Goal: Use online tool/utility: Utilize a website feature to perform a specific function

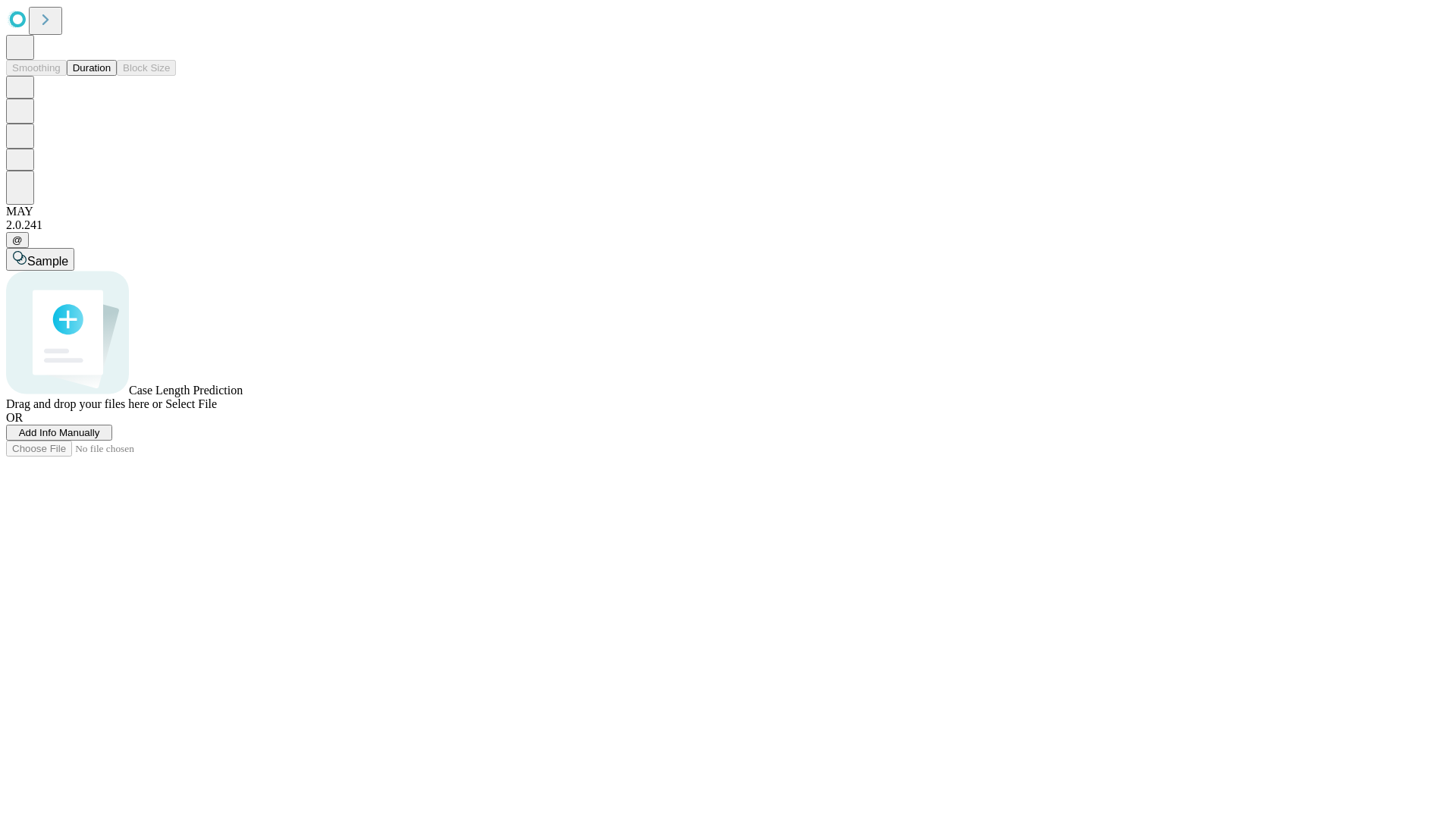
click at [217, 410] on span "Select File" at bounding box center [191, 404] width 51 height 13
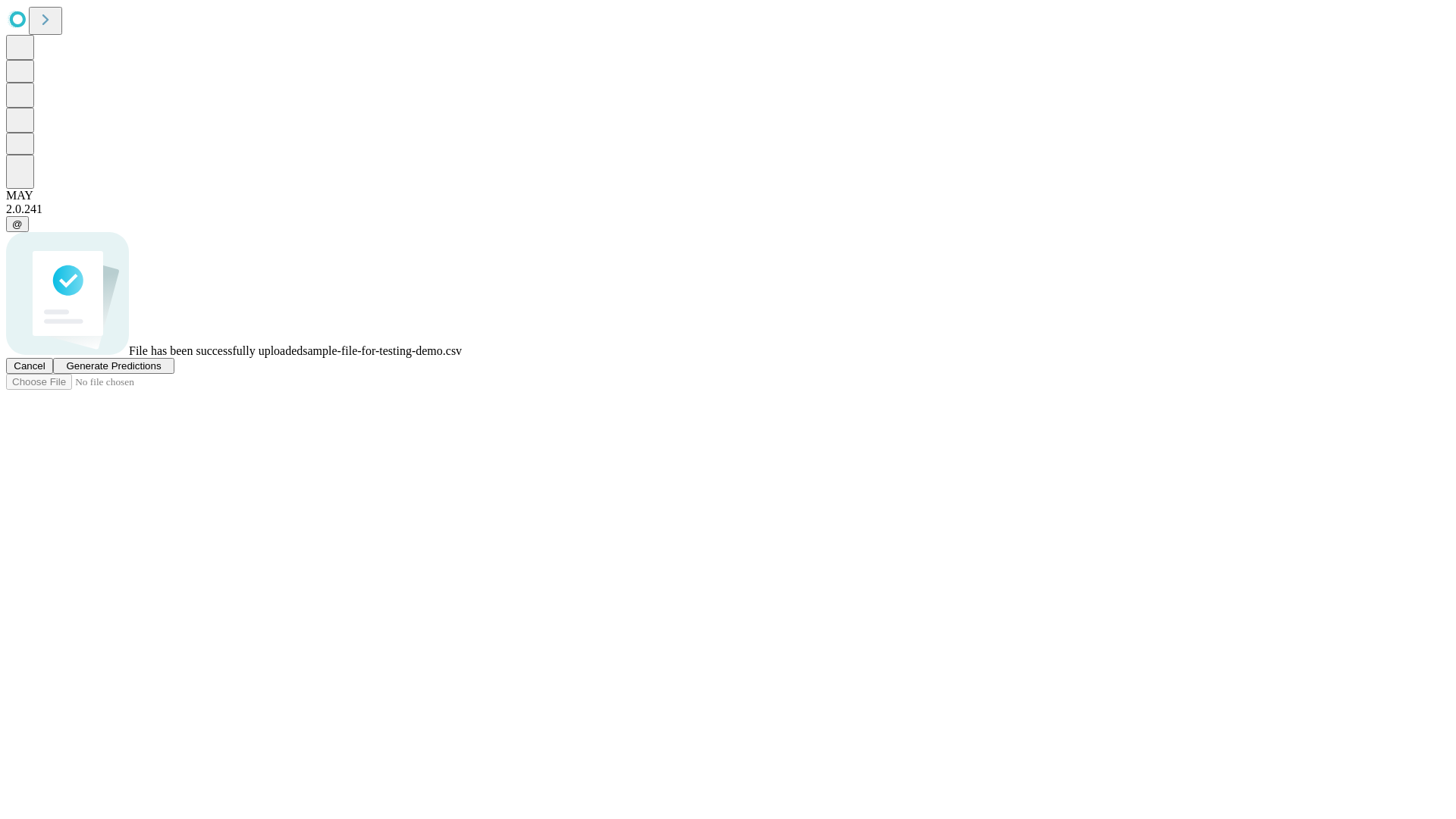
click at [161, 371] on span "Generate Predictions" at bounding box center [114, 366] width 95 height 11
